Goal: Transaction & Acquisition: Purchase product/service

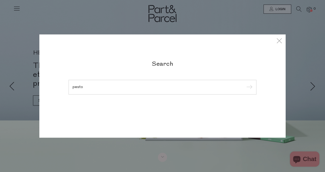
type input "pesto"
click at [245, 84] on input "submit" at bounding box center [249, 88] width 8 height 8
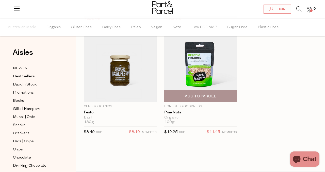
scroll to position [45, 0]
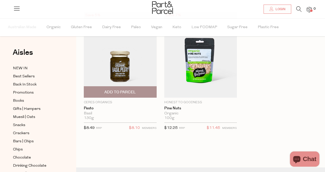
click at [129, 92] on span "Add To Parcel" at bounding box center [120, 92] width 32 height 5
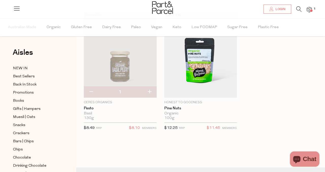
click at [299, 8] on icon at bounding box center [298, 9] width 5 height 6
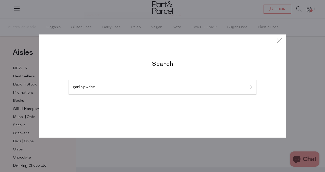
type input "garlic pwder"
click at [245, 84] on input "submit" at bounding box center [249, 88] width 8 height 8
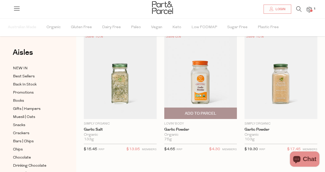
scroll to position [23, 0]
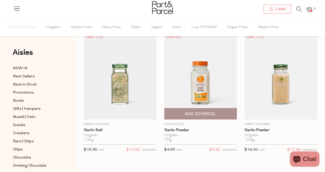
click at [205, 115] on span "Add To Parcel" at bounding box center [201, 114] width 32 height 5
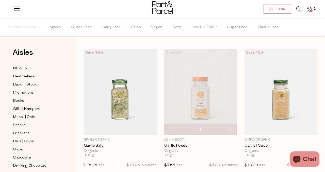
scroll to position [0, 0]
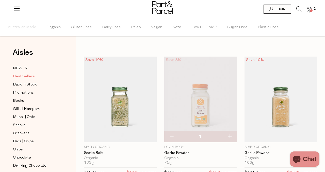
click at [28, 78] on span "Best Sellers" at bounding box center [24, 77] width 22 height 6
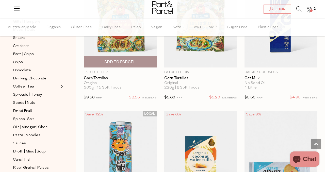
scroll to position [1263, 0]
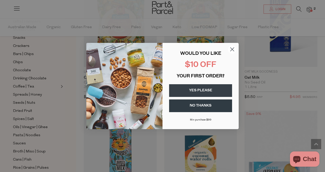
click at [232, 50] on icon "Close dialog" at bounding box center [233, 50] width 4 height 4
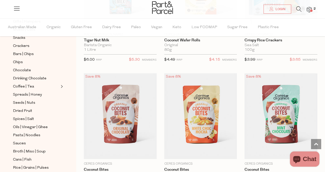
scroll to position [1382, 0]
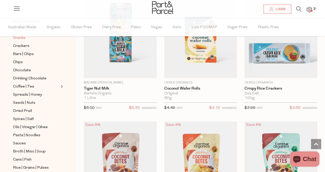
click at [20, 38] on span "Snacks" at bounding box center [19, 38] width 12 height 6
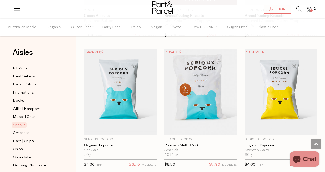
scroll to position [1713, 0]
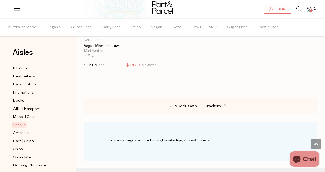
scroll to position [2984, 0]
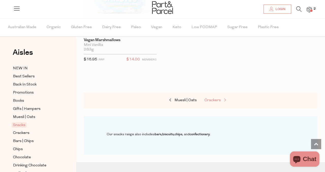
click at [218, 99] on span "Crackers" at bounding box center [212, 101] width 17 height 4
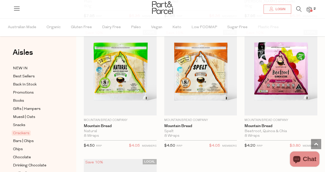
scroll to position [1478, 0]
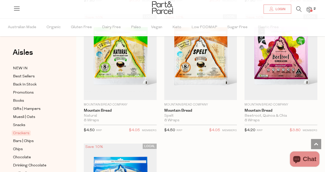
click at [303, 8] on li "2" at bounding box center [307, 9] width 10 height 7
click at [300, 8] on icon at bounding box center [298, 9] width 5 height 6
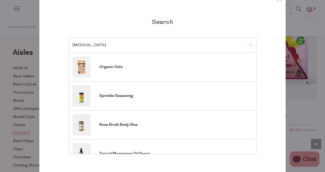
type input "olive leaf"
click at [245, 42] on input "submit" at bounding box center [249, 46] width 8 height 8
